Goal: Task Accomplishment & Management: Use online tool/utility

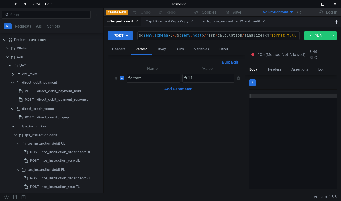
click at [294, 12] on button "No Environment" at bounding box center [275, 12] width 37 height 9
click at [276, 21] on li "No Environment" at bounding box center [275, 23] width 37 height 9
click at [298, 13] on icon at bounding box center [299, 12] width 3 height 3
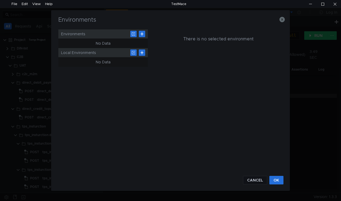
click at [217, 33] on div "There is no selected environment" at bounding box center [218, 35] width 129 height 13
click at [220, 41] on h5 "There is no selected environment" at bounding box center [218, 39] width 70 height 6
click at [144, 53] on button at bounding box center [142, 52] width 6 height 6
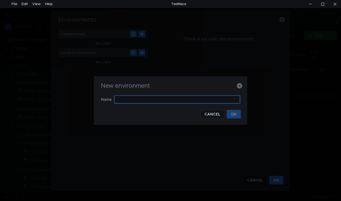
click at [133, 101] on input "text" at bounding box center [177, 99] width 126 height 8
type input "ggg"
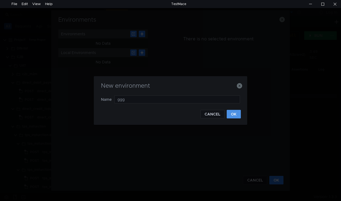
click at [236, 113] on button "OK" at bounding box center [234, 114] width 14 height 9
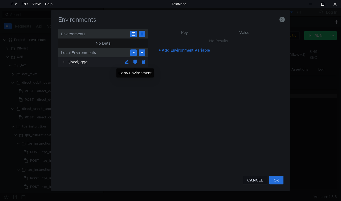
click at [137, 62] on button at bounding box center [135, 62] width 9 height 9
click at [127, 60] on button at bounding box center [126, 62] width 9 height 9
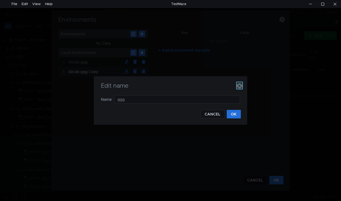
click at [239, 87] on icon "button" at bounding box center [239, 85] width 5 height 5
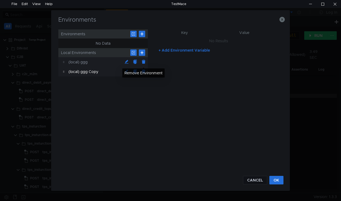
click at [145, 63] on button at bounding box center [143, 62] width 9 height 9
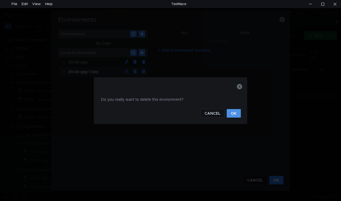
click at [235, 110] on button "OK" at bounding box center [234, 113] width 14 height 9
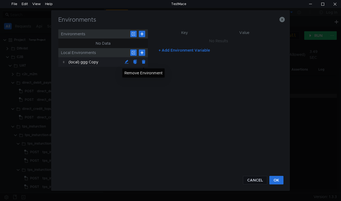
click at [144, 62] on button at bounding box center [143, 62] width 9 height 9
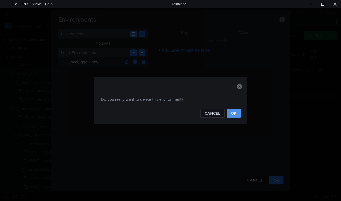
click at [233, 110] on button "OK" at bounding box center [234, 113] width 14 height 9
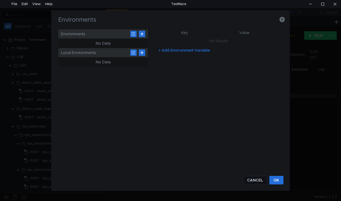
click at [160, 50] on button "+ Add Environment Variable" at bounding box center [184, 50] width 60 height 9
click at [162, 60] on button "+ Add Environment Variable" at bounding box center [184, 61] width 60 height 9
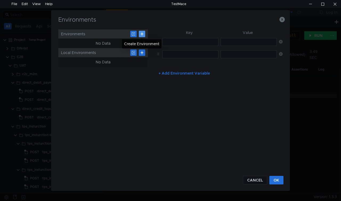
click at [142, 34] on button at bounding box center [142, 34] width 6 height 6
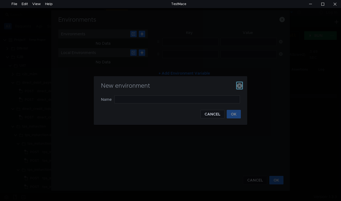
click at [241, 84] on icon "button" at bounding box center [239, 85] width 5 height 5
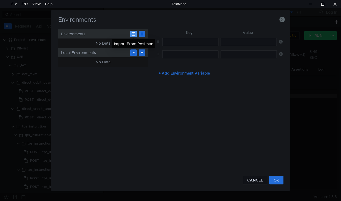
click at [135, 33] on button at bounding box center [133, 34] width 6 height 6
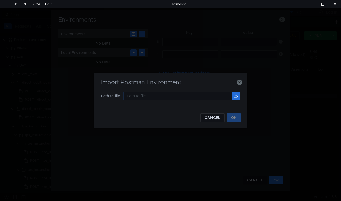
click at [149, 94] on input "text" at bounding box center [178, 96] width 108 height 8
type input "ggg"
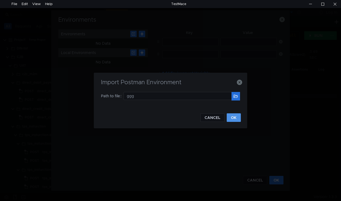
click at [234, 116] on button "OK" at bounding box center [234, 117] width 14 height 9
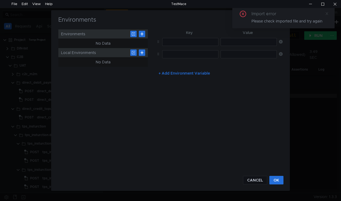
click at [327, 14] on icon at bounding box center [327, 13] width 3 height 3
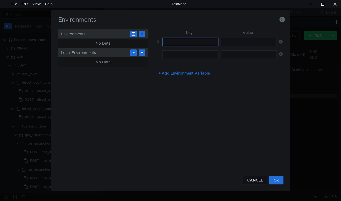
click at [182, 43] on input "text" at bounding box center [190, 42] width 56 height 8
click at [306, 5] on div at bounding box center [311, 4] width 12 height 8
click at [170, 45] on input "text" at bounding box center [190, 42] width 56 height 8
paste input "host"
type input "host"
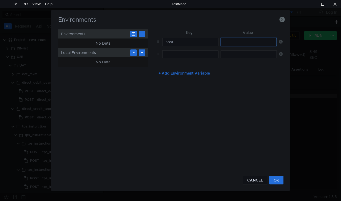
click at [234, 43] on input "text" at bounding box center [249, 42] width 56 height 8
paste input "[DOMAIN_NAME]"
type input "[DOMAIN_NAME]"
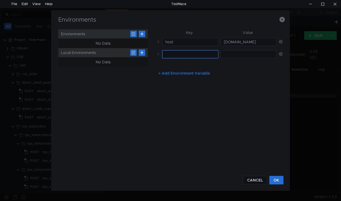
click at [181, 54] on input "text" at bounding box center [190, 54] width 56 height 8
click at [162, 72] on button "+ Add Environment Variable" at bounding box center [184, 73] width 60 height 9
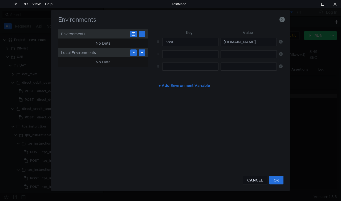
click at [163, 86] on button "+ Add Environment Variable" at bounding box center [184, 85] width 60 height 9
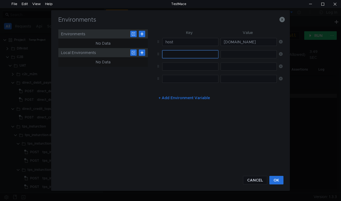
click at [176, 56] on input "text" at bounding box center [190, 54] width 56 height 8
paste input "schema"
type input "schema"
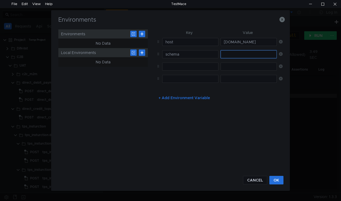
click at [236, 53] on input "text" at bounding box center [249, 54] width 56 height 8
paste input "https"
type input "https"
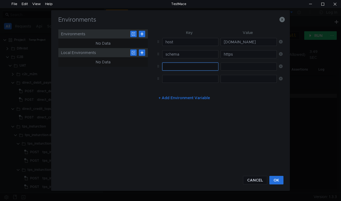
click at [180, 66] on input "text" at bounding box center [190, 66] width 56 height 8
paste input "port"
type input "port"
drag, startPoint x: 240, startPoint y: 68, endPoint x: 253, endPoint y: 83, distance: 20.3
click at [240, 68] on input "text" at bounding box center [249, 66] width 56 height 8
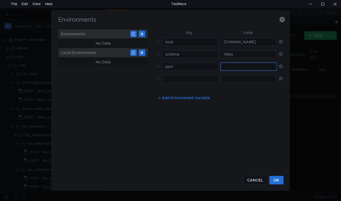
paste input "80"
type input "80"
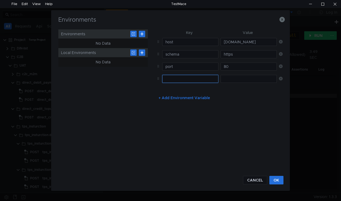
click at [187, 78] on input "text" at bounding box center [190, 79] width 56 height 8
paste input "ctype"
type input "ctype"
click at [162, 97] on button "+ Add Environment Variable" at bounding box center [184, 97] width 60 height 9
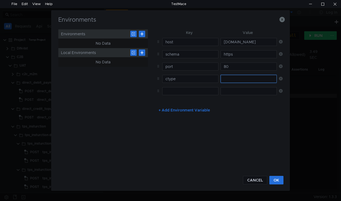
click at [232, 76] on input "text" at bounding box center [249, 79] width 56 height 8
type input "testing"
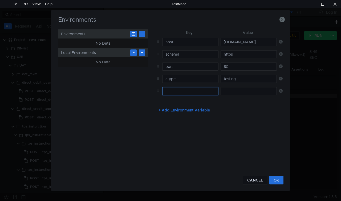
click at [186, 92] on input "text" at bounding box center [190, 91] width 56 height 8
paste input "host_dss"
type input "host_dss"
click at [228, 91] on input "text" at bounding box center [249, 91] width 56 height 8
paste input "[DOMAIN_NAME]"
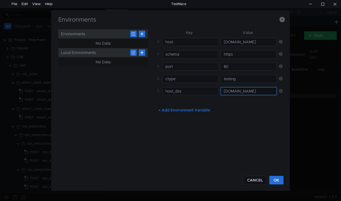
scroll to position [0, 57]
type input "[DOMAIN_NAME]"
click at [159, 109] on button "+ Add Environment Variable" at bounding box center [184, 110] width 60 height 9
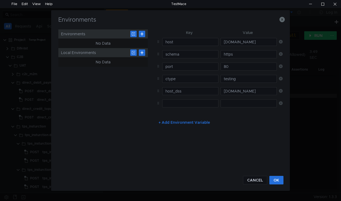
scroll to position [0, 0]
paste input "host_aqr"
type input "host_aqr"
click at [230, 104] on input "text" at bounding box center [249, 103] width 56 height 8
paste input "[DOMAIN_NAME]"
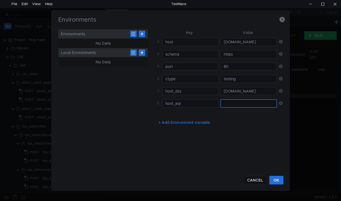
type input "[DOMAIN_NAME]"
click at [274, 177] on button "OK" at bounding box center [277, 179] width 14 height 9
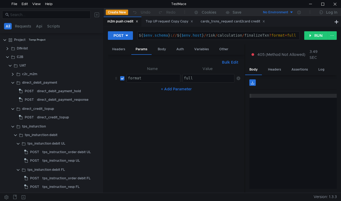
click at [289, 11] on button "No Environment" at bounding box center [275, 12] width 37 height 9
click at [275, 23] on li "No Environment" at bounding box center [275, 23] width 37 height 9
click at [315, 35] on button "RUN" at bounding box center [317, 35] width 24 height 9
click at [301, 13] on icon at bounding box center [299, 12] width 3 height 3
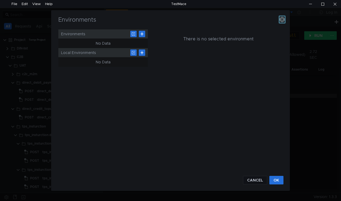
click at [281, 20] on icon "button" at bounding box center [282, 19] width 5 height 5
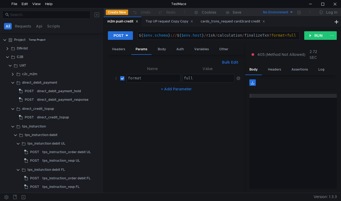
click at [279, 12] on div "No Environment" at bounding box center [275, 12] width 25 height 5
click at [291, 12] on div at bounding box center [170, 100] width 341 height 201
click at [292, 12] on button "No Environment" at bounding box center [275, 12] width 37 height 9
click at [276, 12] on div at bounding box center [170, 100] width 341 height 201
click at [276, 12] on div "No Environment" at bounding box center [275, 12] width 25 height 5
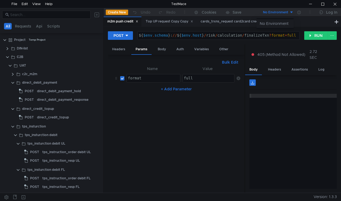
click at [276, 21] on li "No Environment" at bounding box center [275, 23] width 37 height 9
click at [313, 35] on button "RUN" at bounding box center [317, 35] width 24 height 9
click at [298, 14] on icon at bounding box center [299, 12] width 3 height 3
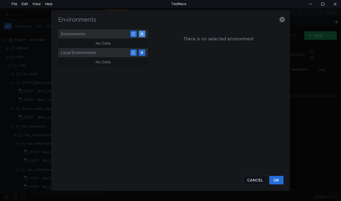
click at [144, 35] on button at bounding box center [142, 34] width 6 height 6
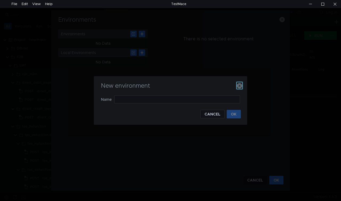
click at [238, 85] on icon "button" at bounding box center [239, 85] width 5 height 5
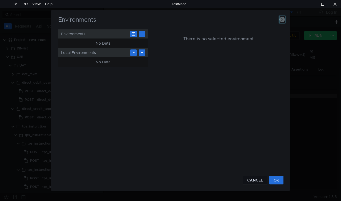
click at [282, 20] on icon "button" at bounding box center [282, 19] width 5 height 5
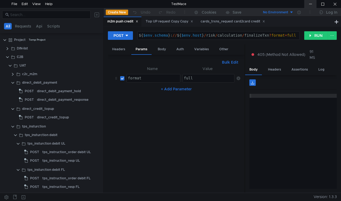
click at [311, 3] on div at bounding box center [311, 4] width 12 height 8
